Goal: Transaction & Acquisition: Obtain resource

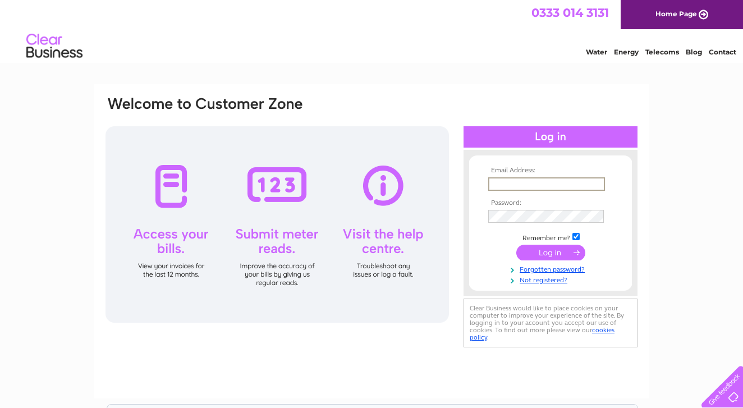
type input "johnpbriggs55@icloud.com"
click at [551, 252] on input "submit" at bounding box center [551, 253] width 69 height 16
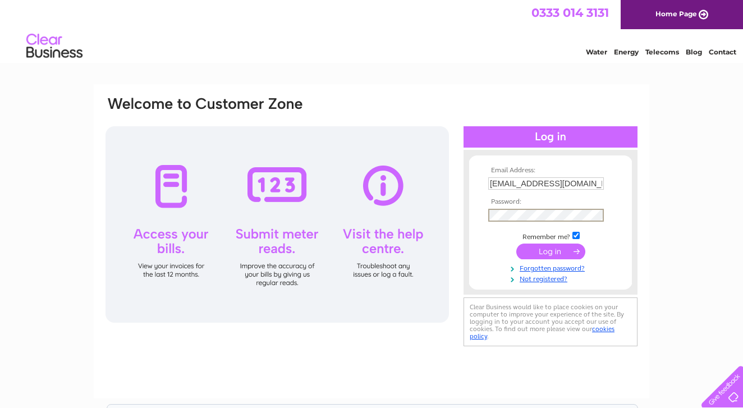
click at [563, 252] on input "submit" at bounding box center [551, 252] width 69 height 16
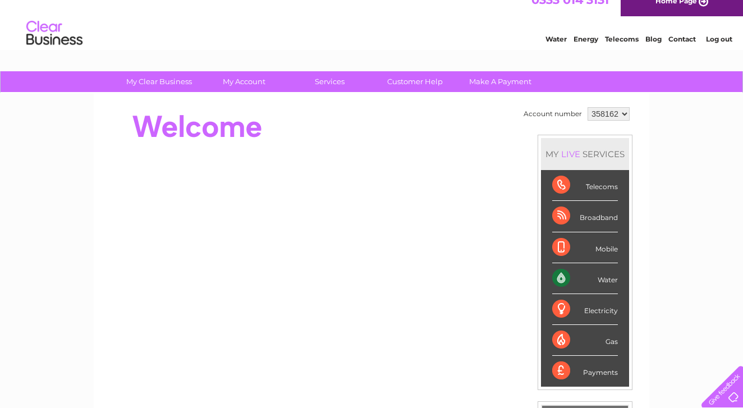
scroll to position [16, 0]
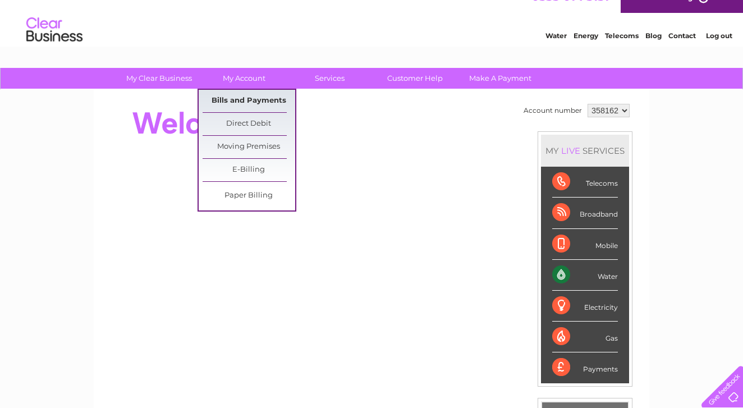
click at [243, 96] on link "Bills and Payments" at bounding box center [249, 101] width 93 height 22
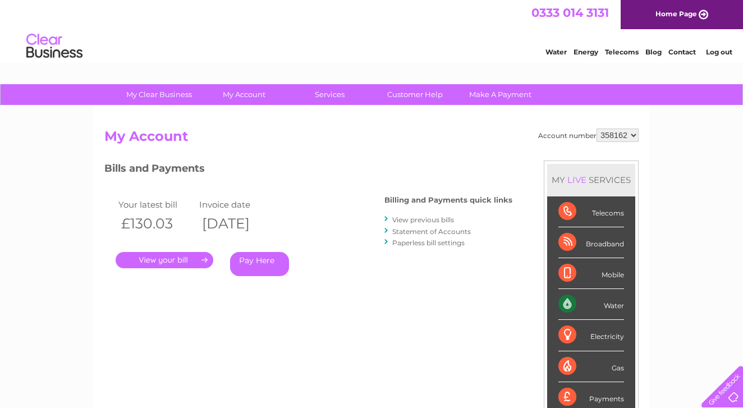
click at [172, 258] on link "." at bounding box center [165, 260] width 98 height 16
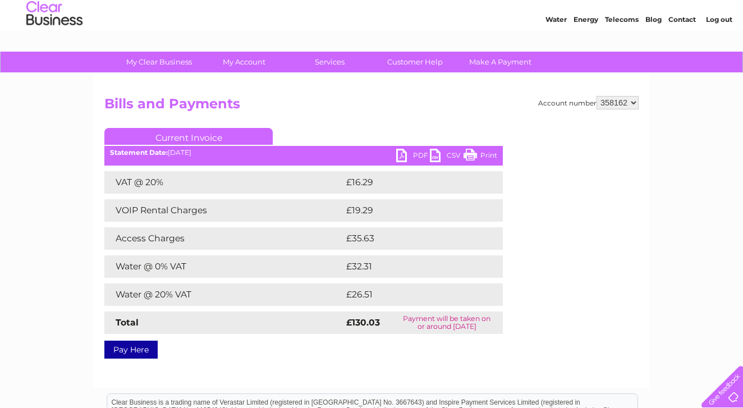
scroll to position [33, 0]
click at [401, 157] on link "PDF" at bounding box center [413, 157] width 34 height 16
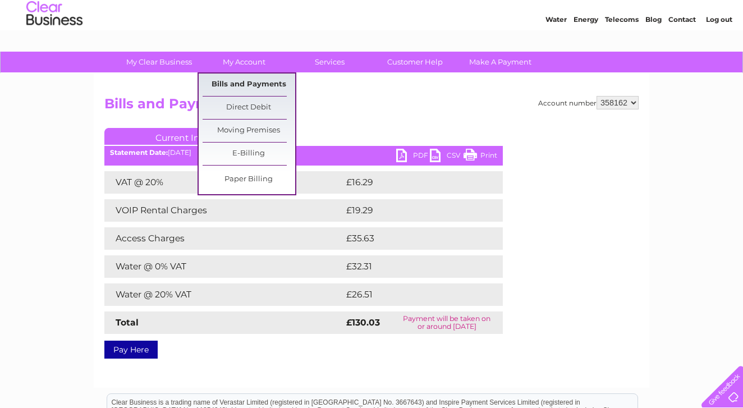
click at [245, 83] on link "Bills and Payments" at bounding box center [249, 85] width 93 height 22
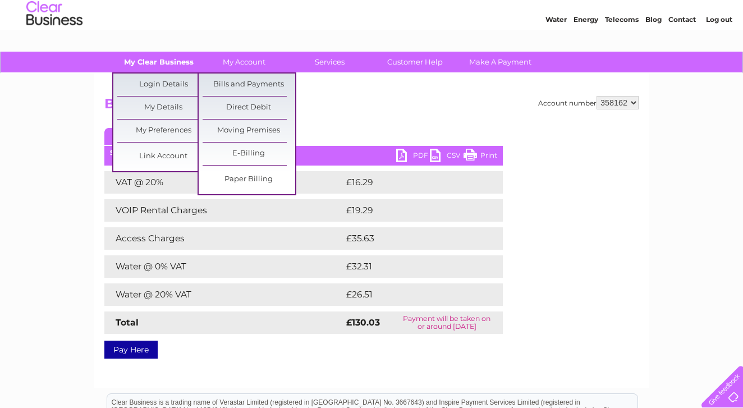
click at [150, 63] on link "My Clear Business" at bounding box center [159, 62] width 93 height 21
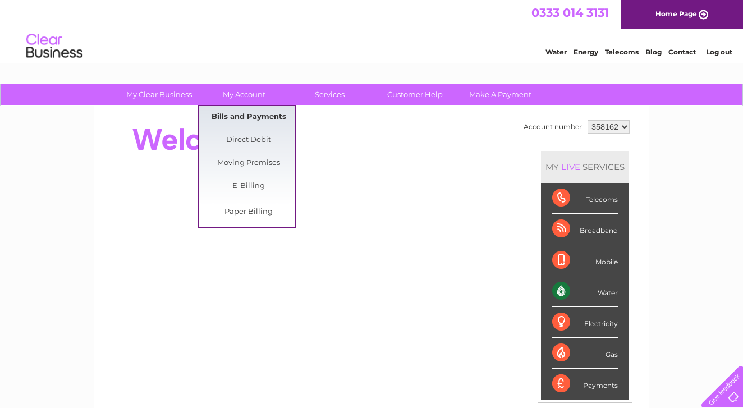
click at [245, 113] on link "Bills and Payments" at bounding box center [249, 117] width 93 height 22
click at [247, 116] on link "Bills and Payments" at bounding box center [249, 117] width 93 height 22
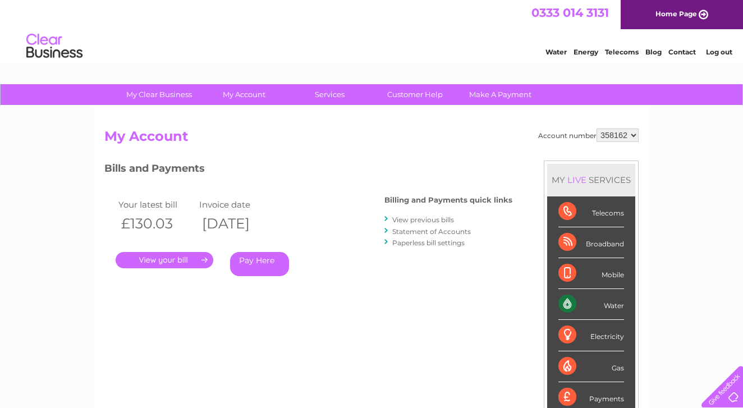
click at [204, 259] on link "." at bounding box center [165, 260] width 98 height 16
click at [440, 218] on link "View previous bills" at bounding box center [423, 220] width 62 height 8
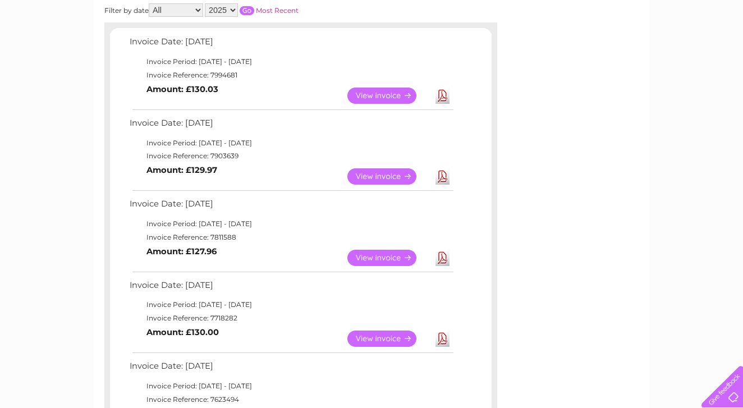
scroll to position [180, 0]
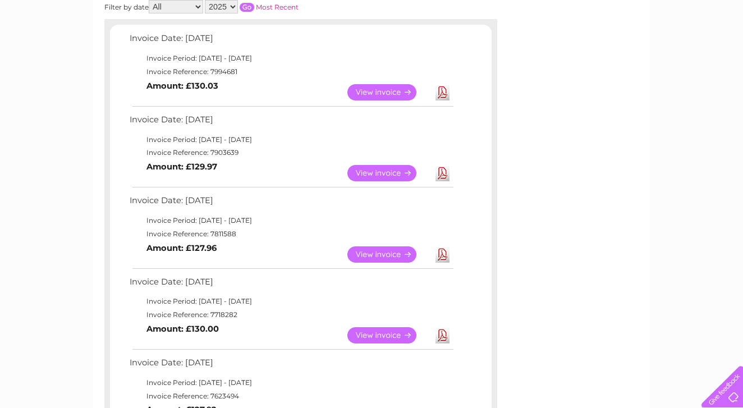
click at [391, 168] on link "View" at bounding box center [389, 173] width 83 height 16
click at [395, 250] on link "View" at bounding box center [389, 254] width 83 height 16
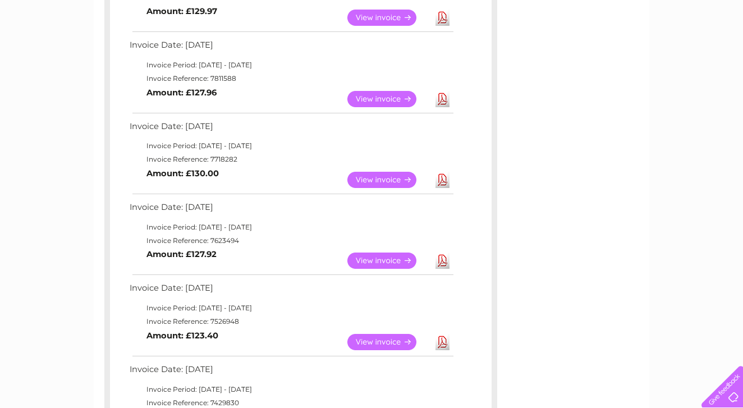
scroll to position [339, 0]
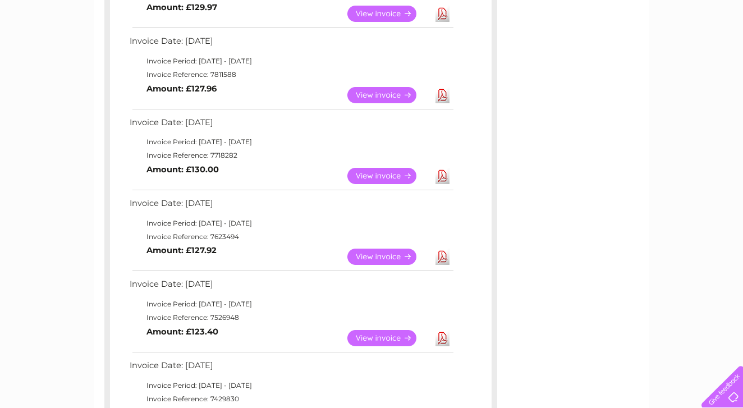
click at [390, 168] on link "View" at bounding box center [389, 176] width 83 height 16
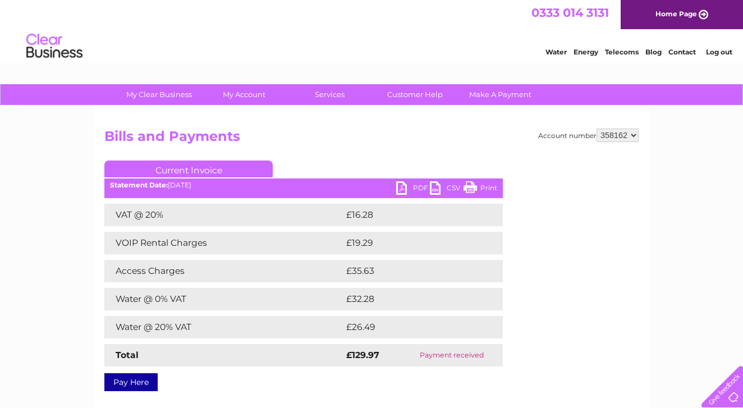
click at [399, 188] on link "PDF" at bounding box center [413, 189] width 34 height 16
click at [403, 189] on link "PDF" at bounding box center [413, 189] width 34 height 16
click at [400, 182] on link "PDF" at bounding box center [413, 189] width 34 height 16
click at [721, 49] on link "Log out" at bounding box center [719, 52] width 26 height 8
